Goal: Understand process/instructions: Learn how to perform a task or action

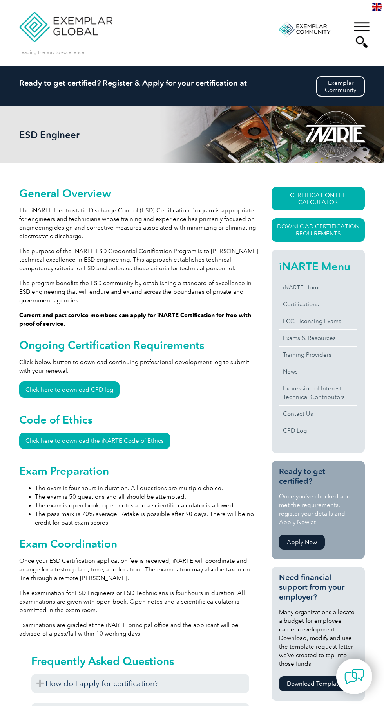
scroll to position [19, 0]
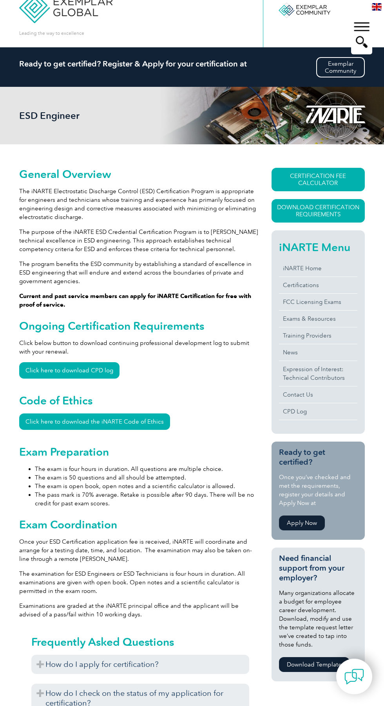
click at [308, 179] on link "CERTIFICATION FEE CALCULATOR" at bounding box center [317, 179] width 93 height 23
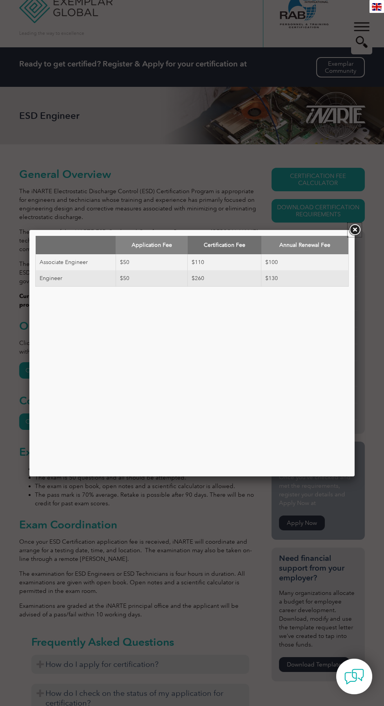
click at [348, 229] on link at bounding box center [354, 230] width 14 height 14
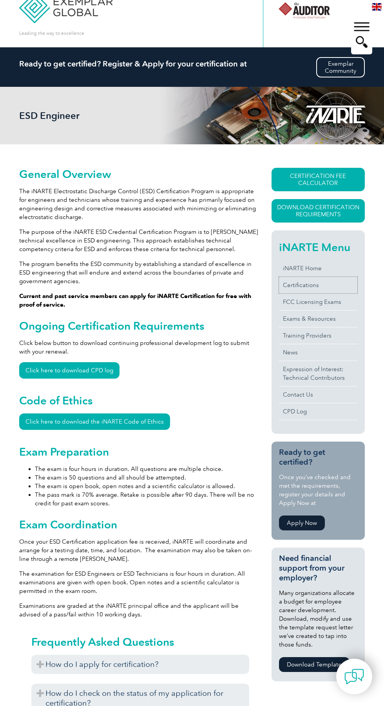
click at [315, 288] on link "Certifications" at bounding box center [318, 285] width 78 height 16
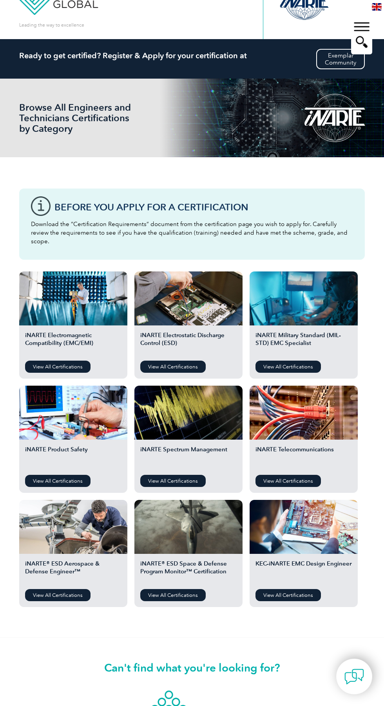
scroll to position [28, 0]
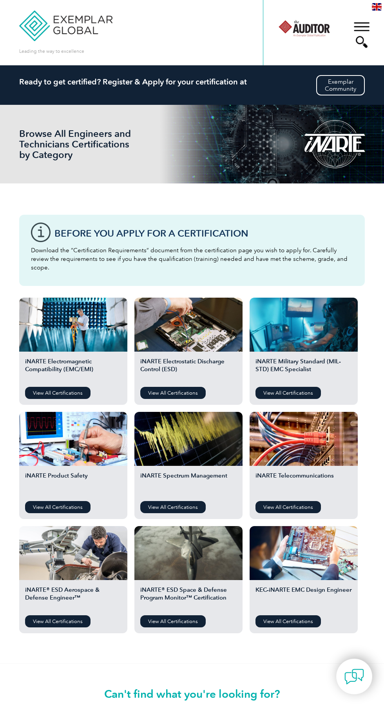
click at [184, 389] on link "View All Certifications" at bounding box center [172, 393] width 65 height 12
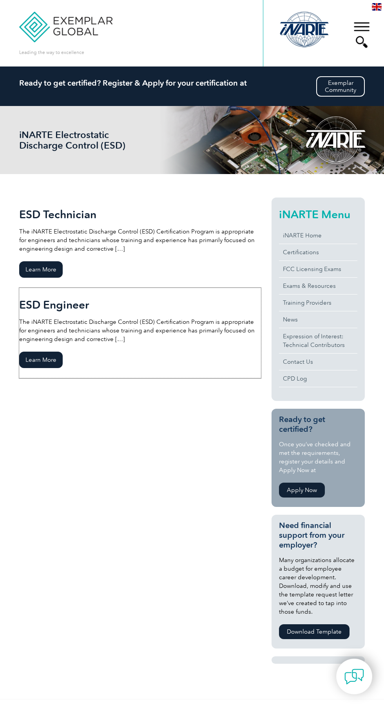
click at [52, 366] on span "Learn More" at bounding box center [40, 360] width 43 height 16
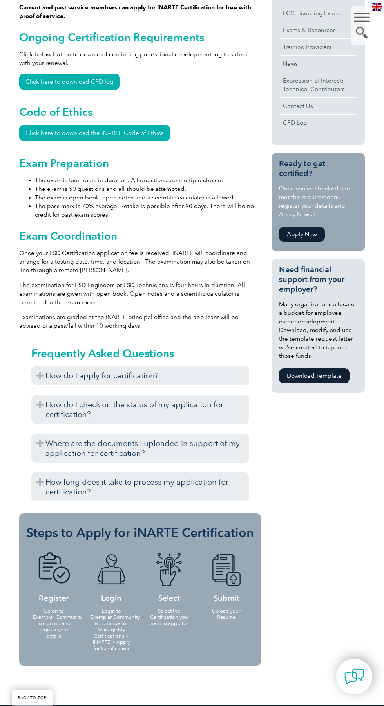
scroll to position [308, 0]
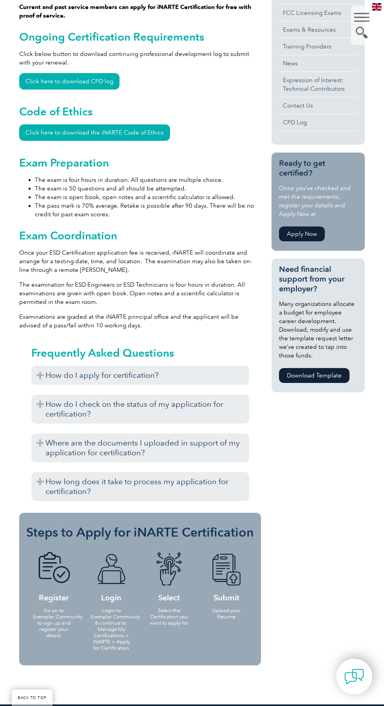
click at [48, 399] on h3 "How do I check on the status of my application for certification?" at bounding box center [140, 409] width 218 height 29
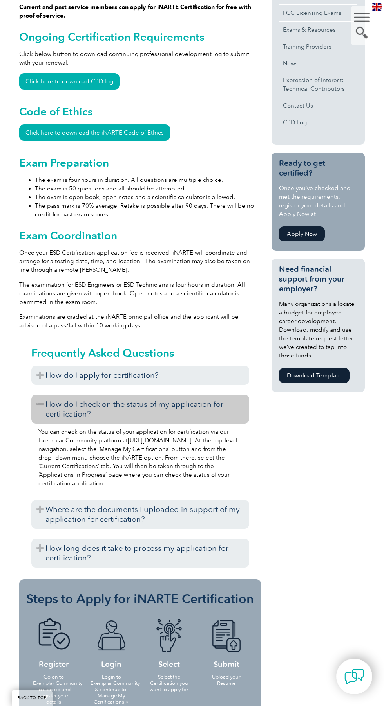
click at [49, 379] on h3 "How do I apply for certification?" at bounding box center [140, 375] width 218 height 19
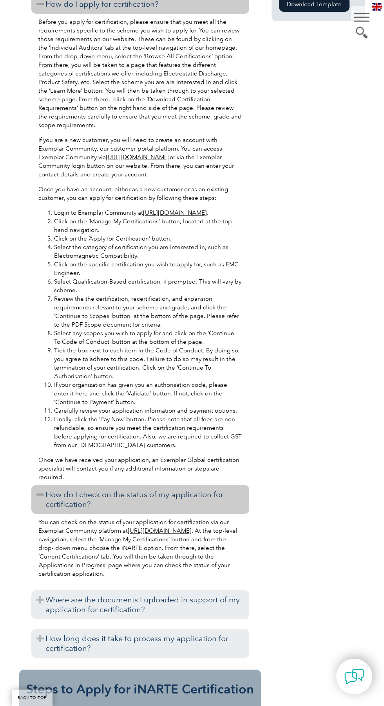
scroll to position [0, 0]
